Goal: Check status: Check status

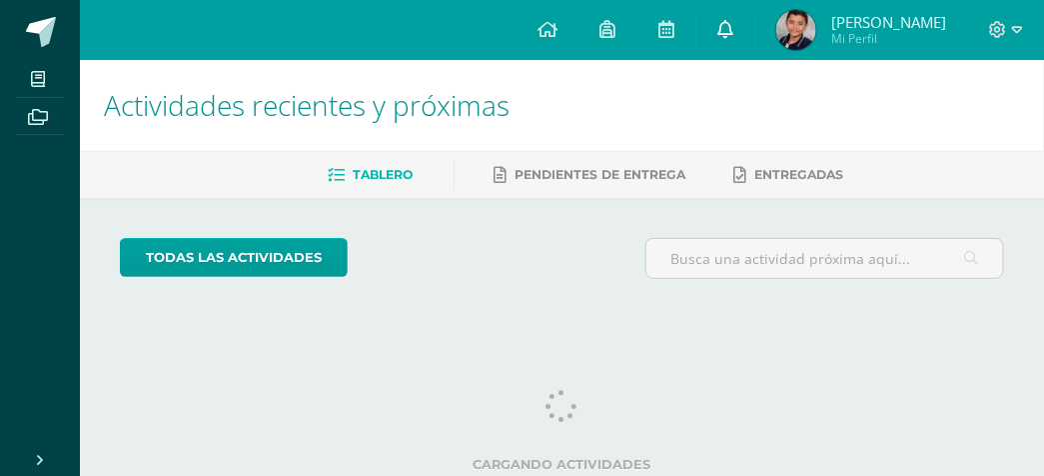
click at [718, 18] on link at bounding box center [726, 30] width 58 height 60
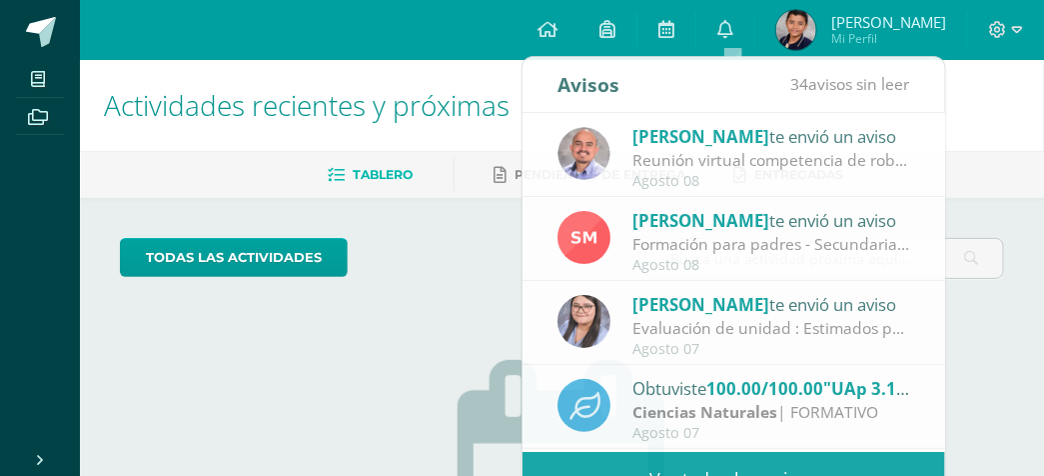
click at [806, 39] on img at bounding box center [797, 30] width 40 height 40
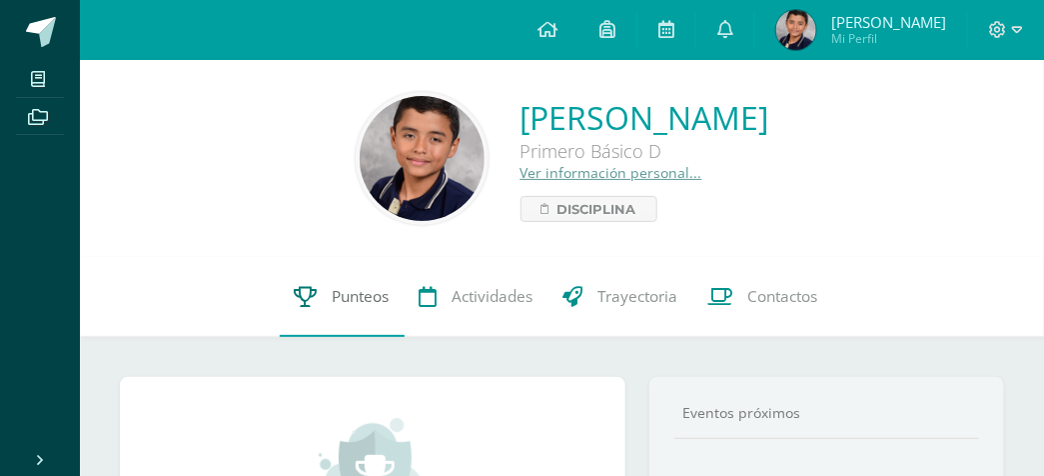
click at [327, 307] on link "Punteos" at bounding box center [342, 297] width 125 height 80
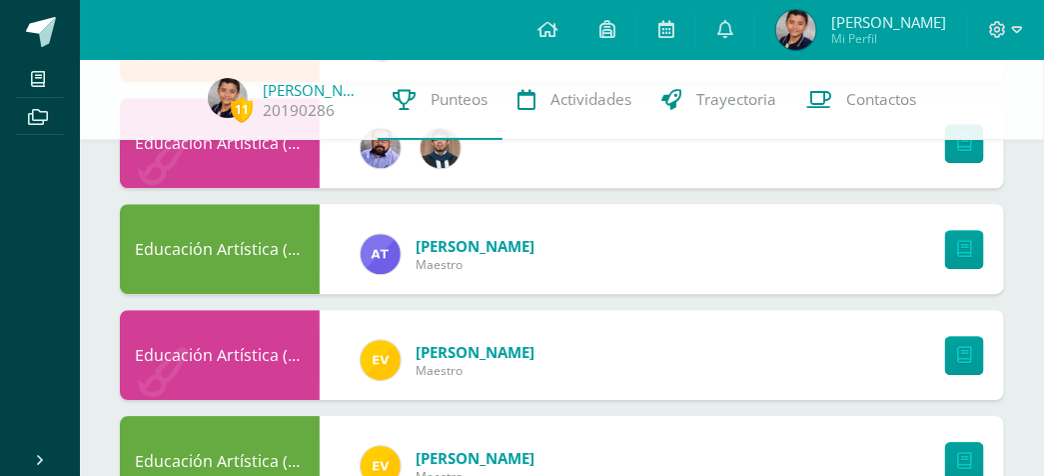
scroll to position [1449, 0]
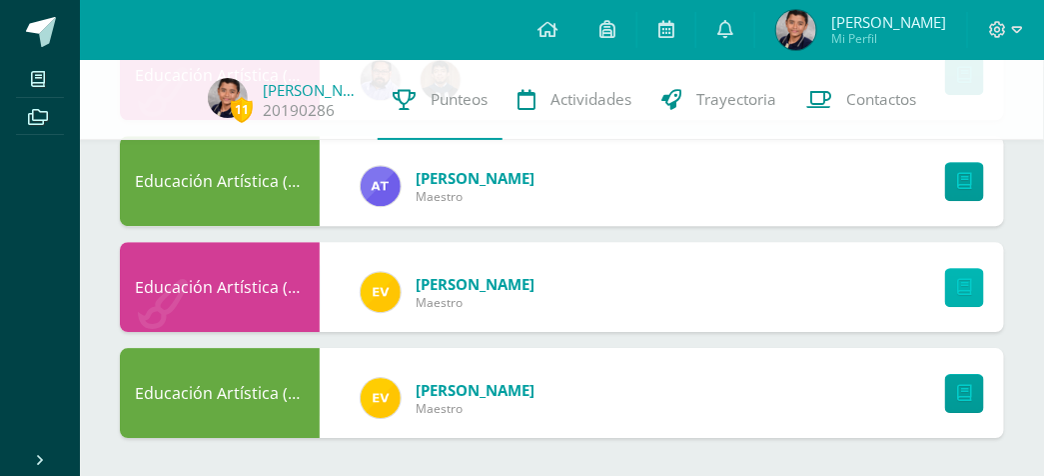
click at [947, 278] on link at bounding box center [964, 287] width 39 height 39
